Goal: Task Accomplishment & Management: Manage account settings

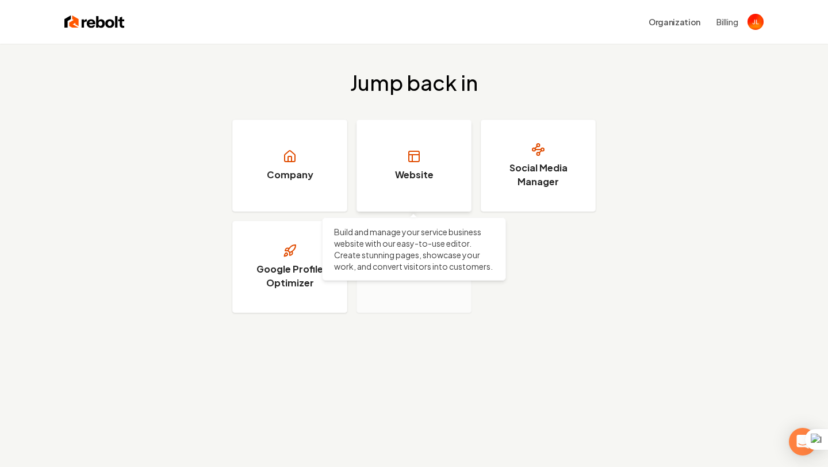
click at [407, 180] on h3 "Website" at bounding box center [414, 175] width 39 height 14
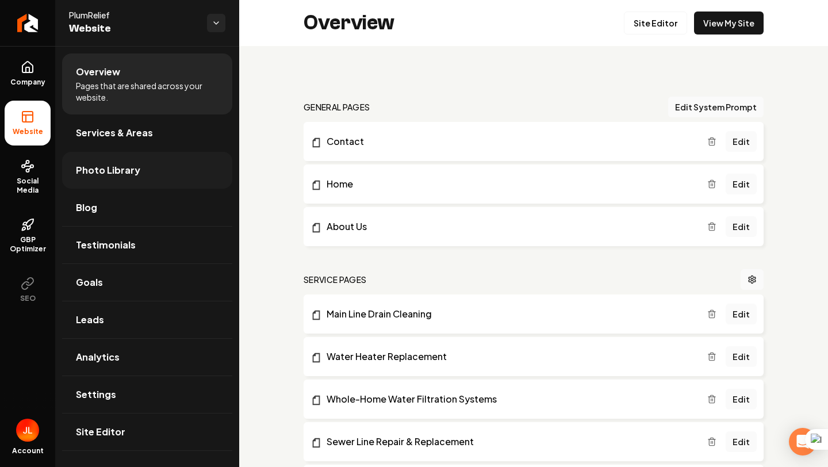
click at [158, 165] on link "Photo Library" at bounding box center [147, 170] width 170 height 37
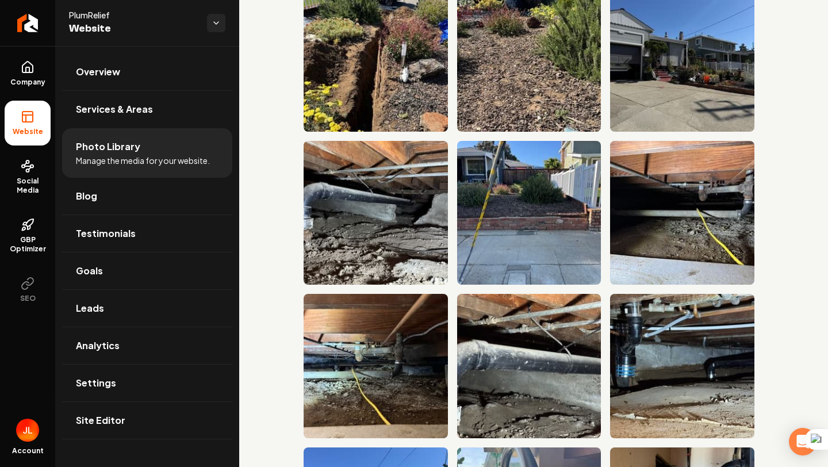
scroll to position [190, 0]
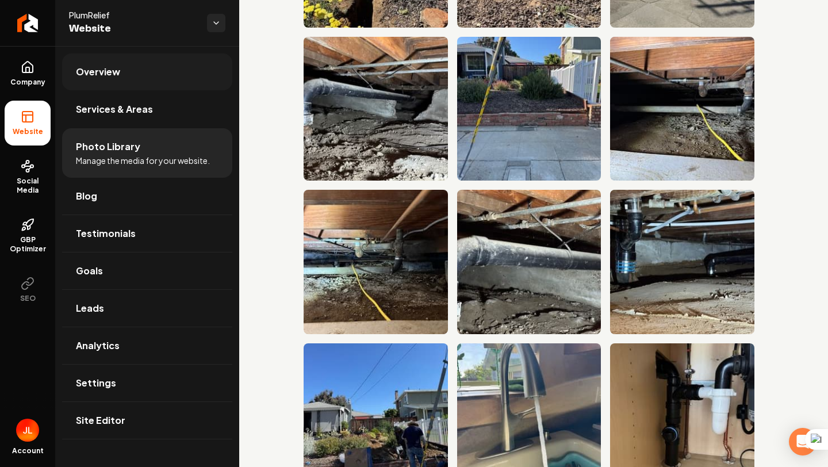
click at [127, 71] on link "Overview" at bounding box center [147, 72] width 170 height 37
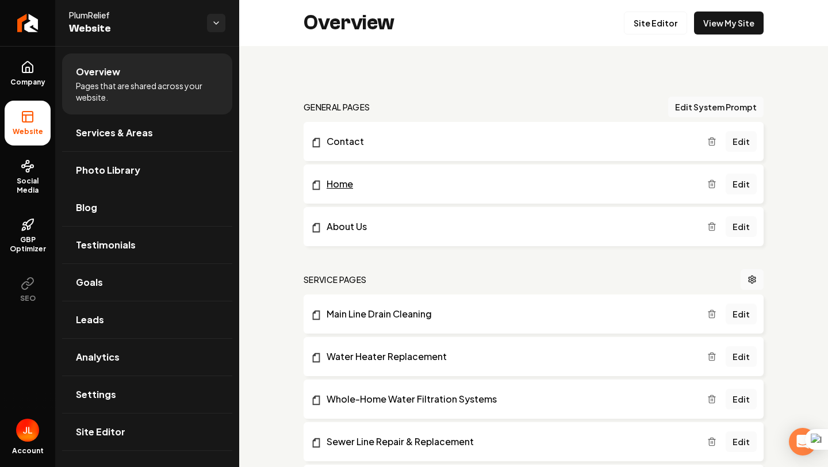
click at [369, 185] on link "Home" at bounding box center [509, 184] width 397 height 14
click at [735, 109] on button "Edit System Prompt" at bounding box center [717, 107] width 96 height 21
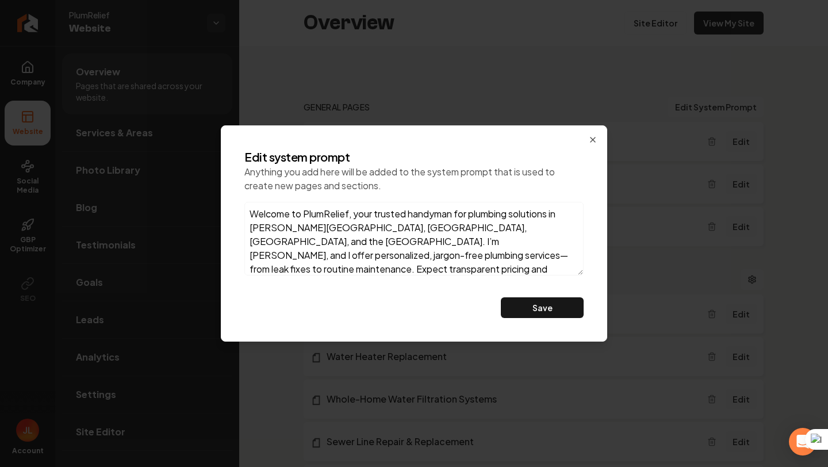
scroll to position [6, 0]
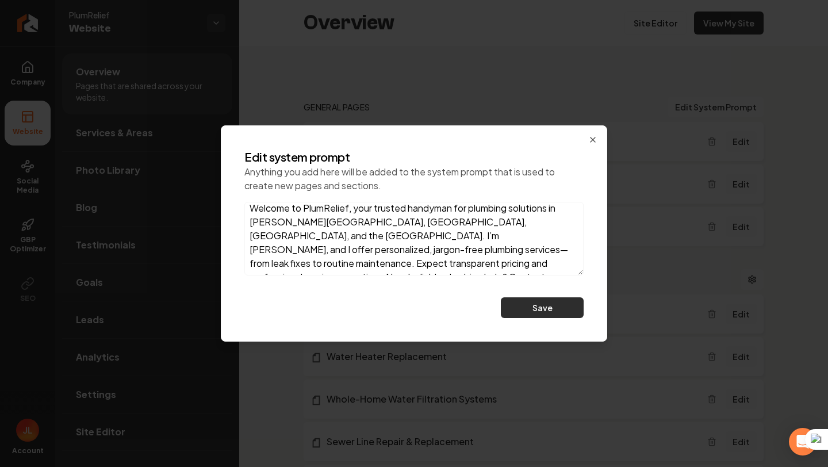
click at [541, 307] on button "Save" at bounding box center [542, 307] width 83 height 21
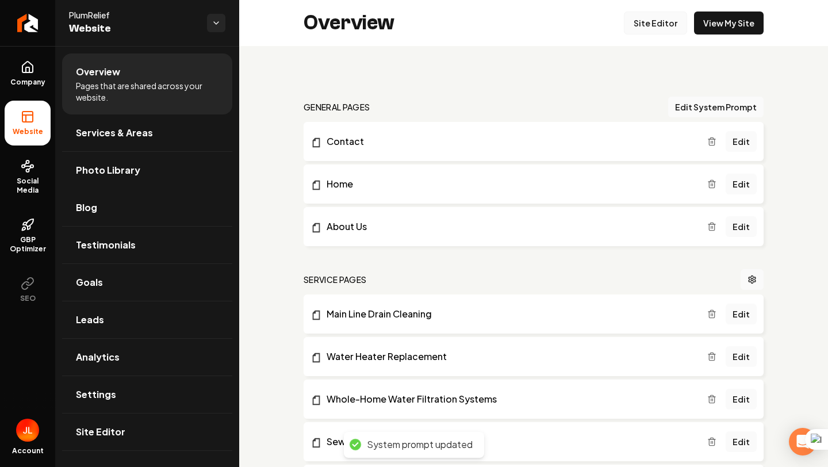
click at [649, 30] on link "Site Editor" at bounding box center [655, 23] width 63 height 23
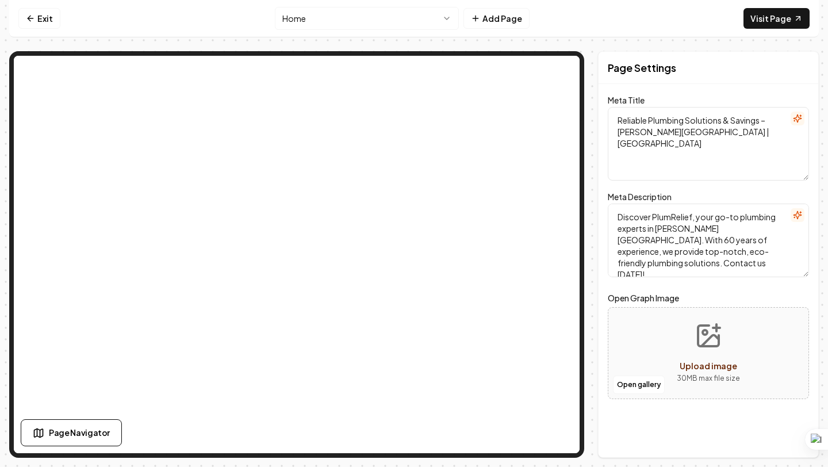
drag, startPoint x: 654, startPoint y: 268, endPoint x: 616, endPoint y: 213, distance: 66.6
click at [616, 213] on textarea "Discover PlumRelief, your go-to plumbing experts in [PERSON_NAME][GEOGRAPHIC_DA…" at bounding box center [708, 241] width 201 height 74
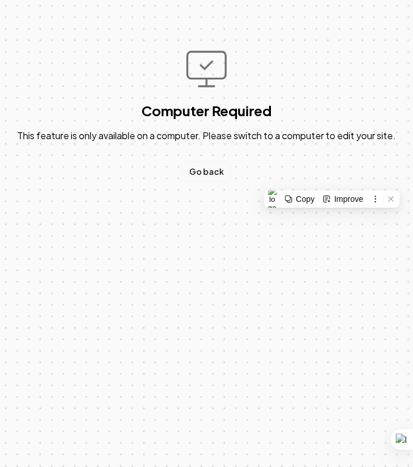
click at [199, 173] on link "Go back" at bounding box center [206, 171] width 49 height 21
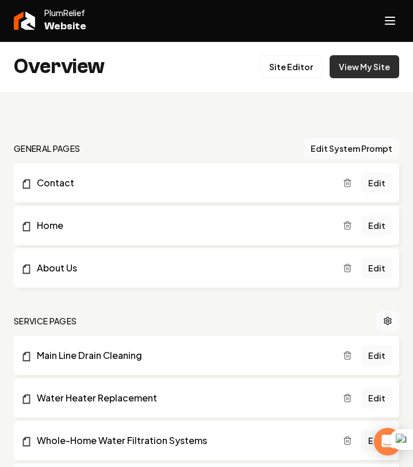
click at [365, 64] on link "View My Site" at bounding box center [365, 66] width 70 height 23
click at [296, 75] on link "Site Editor" at bounding box center [290, 66] width 63 height 23
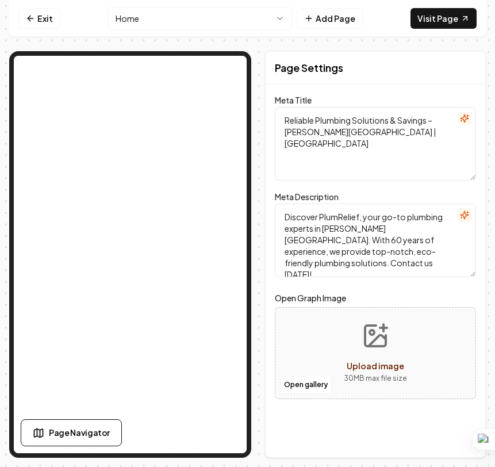
click at [338, 135] on textarea "Reliable Plumbing Solutions & Savings – [PERSON_NAME][GEOGRAPHIC_DATA] | [GEOGR…" at bounding box center [375, 144] width 201 height 74
click at [332, 134] on textarea "Reliable Plumbing Solutions & Savings – [PERSON_NAME][GEOGRAPHIC_DATA] | [GEOGR…" at bounding box center [375, 144] width 201 height 74
drag, startPoint x: 335, startPoint y: 133, endPoint x: 286, endPoint y: 131, distance: 49.5
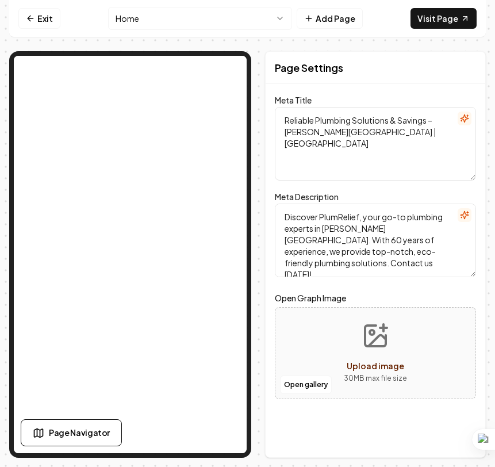
click at [286, 131] on textarea "Reliable Plumbing Solutions & Savings – [PERSON_NAME][GEOGRAPHIC_DATA] | [GEOGR…" at bounding box center [375, 144] width 201 height 74
click at [314, 132] on textarea "Reliable Plumbing Solutions & Savings – [PERSON_NAME][GEOGRAPHIC_DATA] | [GEOGR…" at bounding box center [375, 144] width 201 height 74
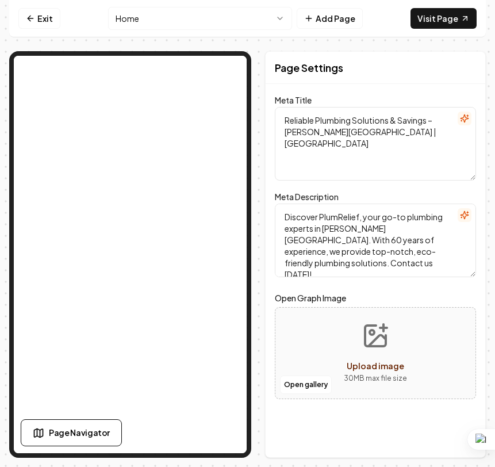
click at [314, 132] on textarea "Reliable Plumbing Solutions & Savings – [PERSON_NAME][GEOGRAPHIC_DATA] | [GEOGR…" at bounding box center [375, 144] width 201 height 74
click at [334, 133] on textarea "Reliable Plumbing Solutions & Savings – [PERSON_NAME][GEOGRAPHIC_DATA] | [GEOGR…" at bounding box center [375, 144] width 201 height 74
drag, startPoint x: 334, startPoint y: 133, endPoint x: 285, endPoint y: 132, distance: 48.3
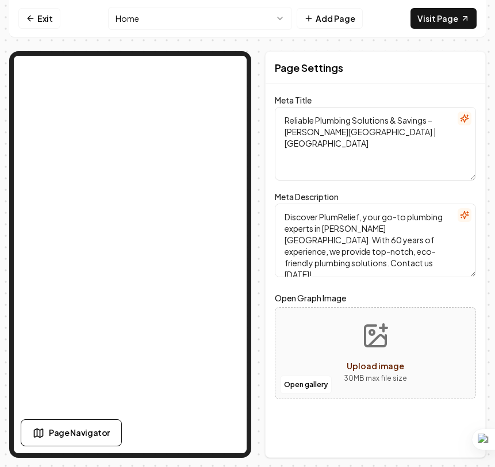
click at [285, 132] on textarea "Reliable Plumbing Solutions & Savings – [PERSON_NAME][GEOGRAPHIC_DATA] | [GEOGR…" at bounding box center [375, 144] width 201 height 74
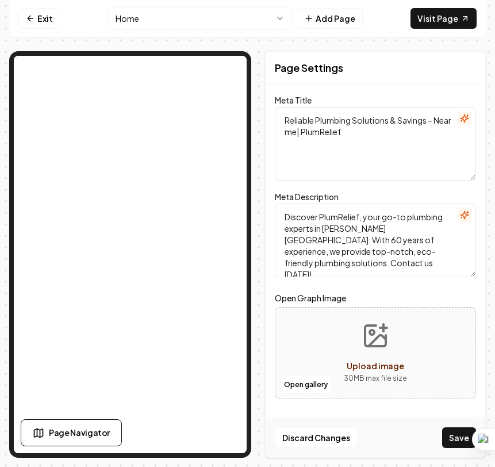
drag, startPoint x: 433, startPoint y: 120, endPoint x: 453, endPoint y: 125, distance: 20.9
click at [453, 125] on textarea "Reliable Plumbing Solutions & Savings – Near me| PlumRelief" at bounding box center [375, 144] width 201 height 74
click at [345, 132] on textarea "Reliable Plumbing Solutions & Savings –[PERSON_NAME][GEOGRAPHIC_DATA] me| [GEOG…" at bounding box center [375, 144] width 201 height 74
click at [378, 159] on textarea "Reliable Plumbing Solutions & Savings – [GEOGRAPHIC_DATA]| [GEOGRAPHIC_DATA]" at bounding box center [375, 144] width 201 height 74
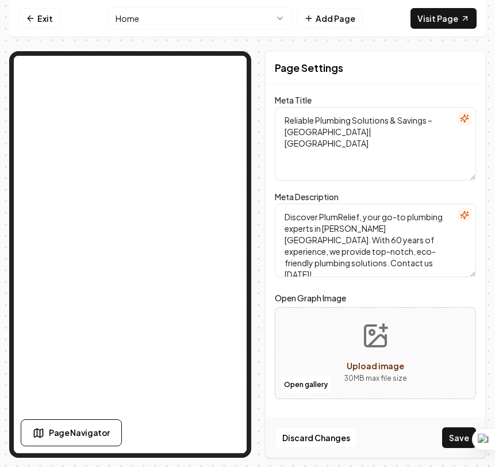
type textarea "Reliable Plumbing Solutions & Savings – [GEOGRAPHIC_DATA]| [GEOGRAPHIC_DATA]"
